Goal: Find specific page/section: Find specific page/section

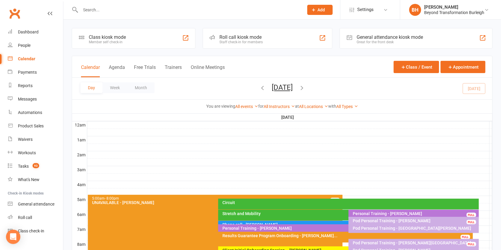
click at [387, 212] on div "Personal Training - [PERSON_NAME]" at bounding box center [415, 214] width 125 height 4
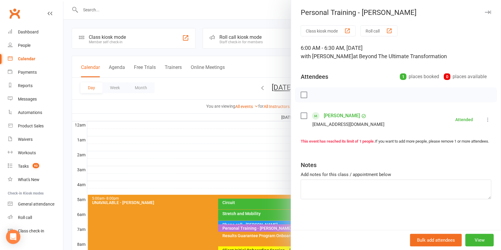
click at [337, 114] on link "[PERSON_NAME]" at bounding box center [342, 116] width 36 height 10
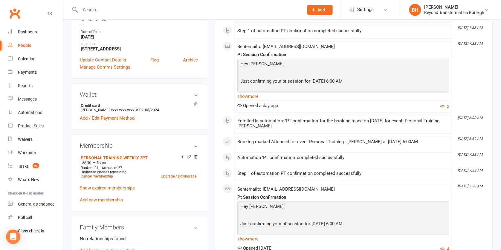
scroll to position [263, 0]
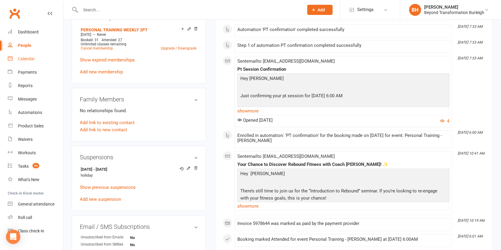
click at [32, 54] on link "Calendar" at bounding box center [35, 58] width 55 height 13
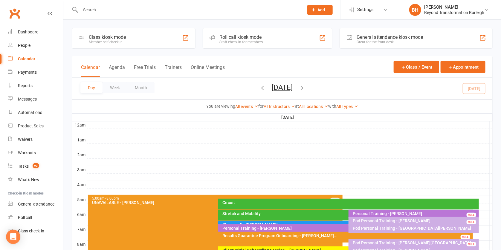
click at [275, 86] on button "[DATE]" at bounding box center [282, 87] width 21 height 8
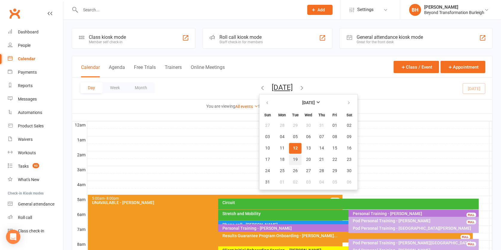
click at [289, 162] on button "19" at bounding box center [295, 159] width 13 height 11
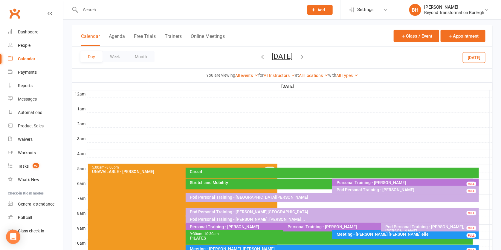
scroll to position [35, 0]
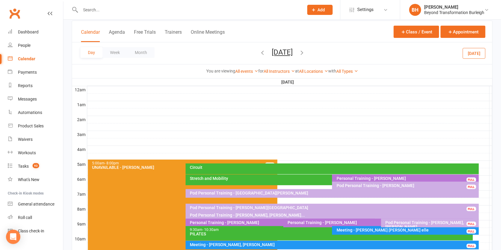
click at [385, 184] on div "Pod Personal Training - [PERSON_NAME]" at bounding box center [406, 186] width 141 height 4
